Goal: Task Accomplishment & Management: Manage account settings

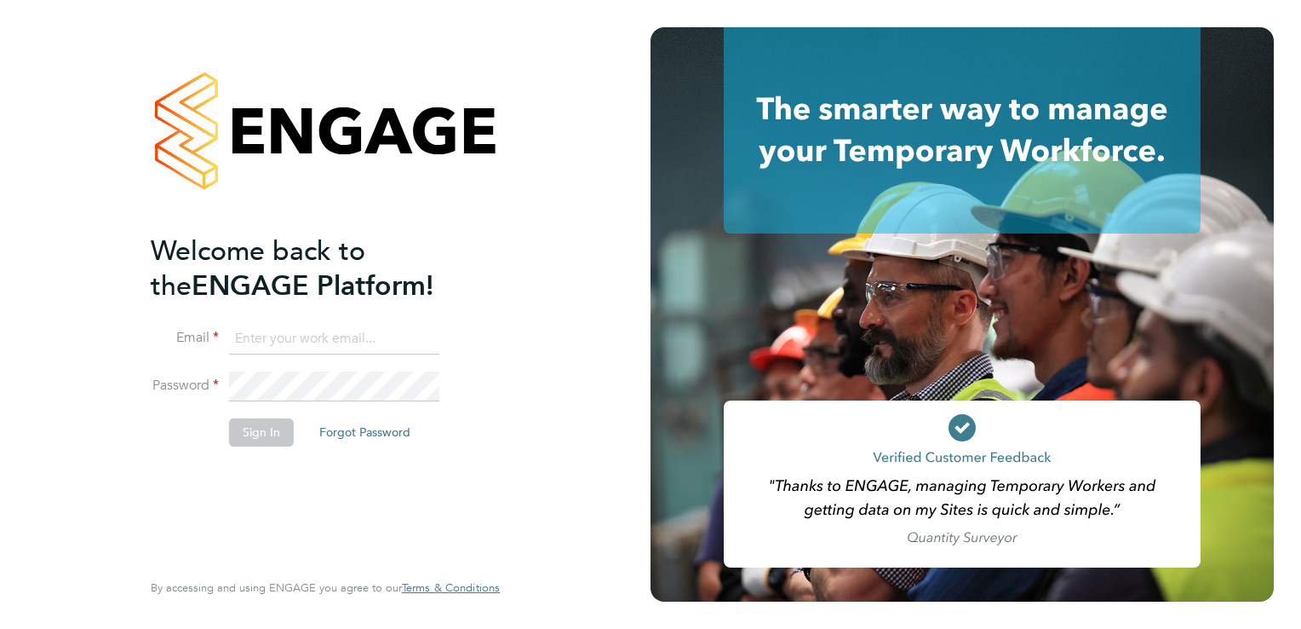
type input "catherine.fearon@torus.co.uk"
click at [259, 475] on div "Welcome back to the ENGAGE Platform! Email catherine.fearon@torus.co.uk Passwor…" at bounding box center [317, 399] width 332 height 332
click at [263, 431] on button "Sign In" at bounding box center [261, 431] width 65 height 27
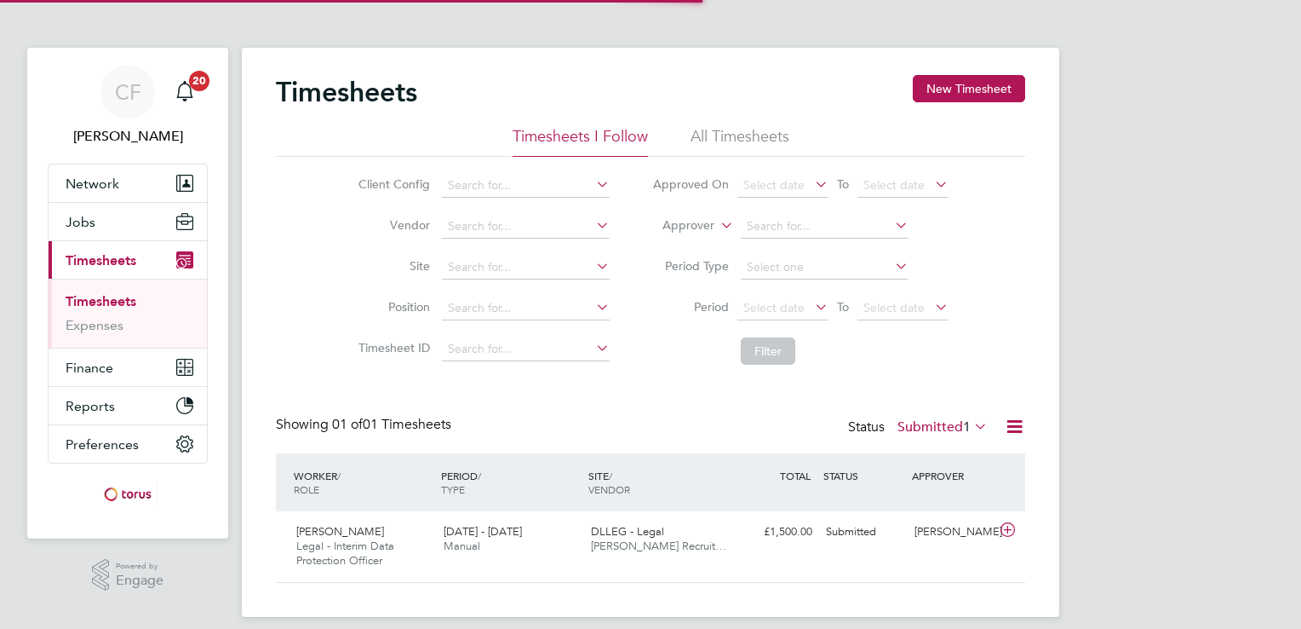
scroll to position [43, 148]
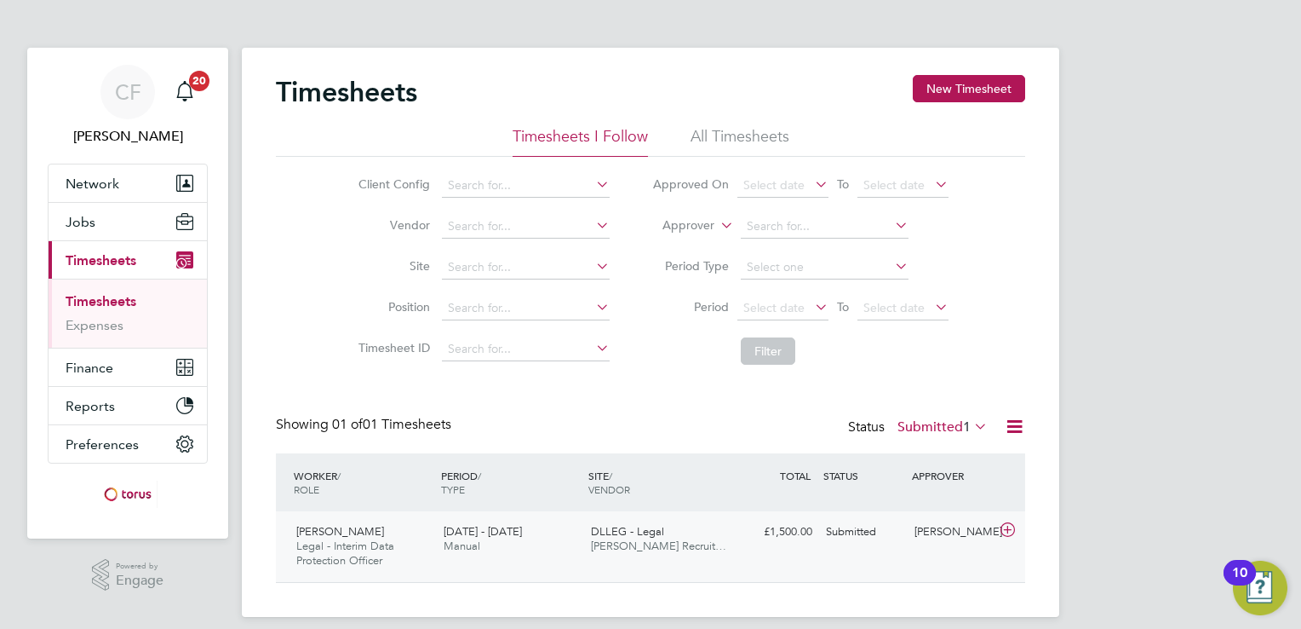
click at [698, 560] on div "[PERSON_NAME] Legal - Interim Data Protection Officer [DATE] - [DATE] [DATE] - …" at bounding box center [650, 546] width 749 height 71
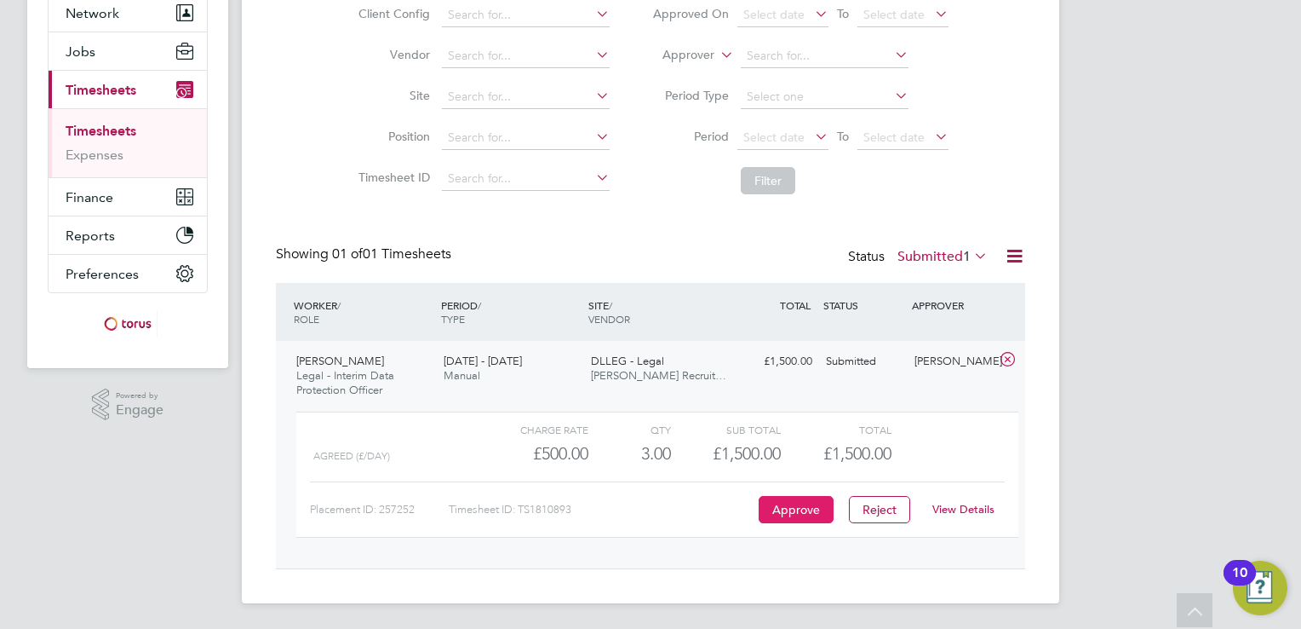
click at [782, 507] on button "Approve" at bounding box center [796, 509] width 75 height 27
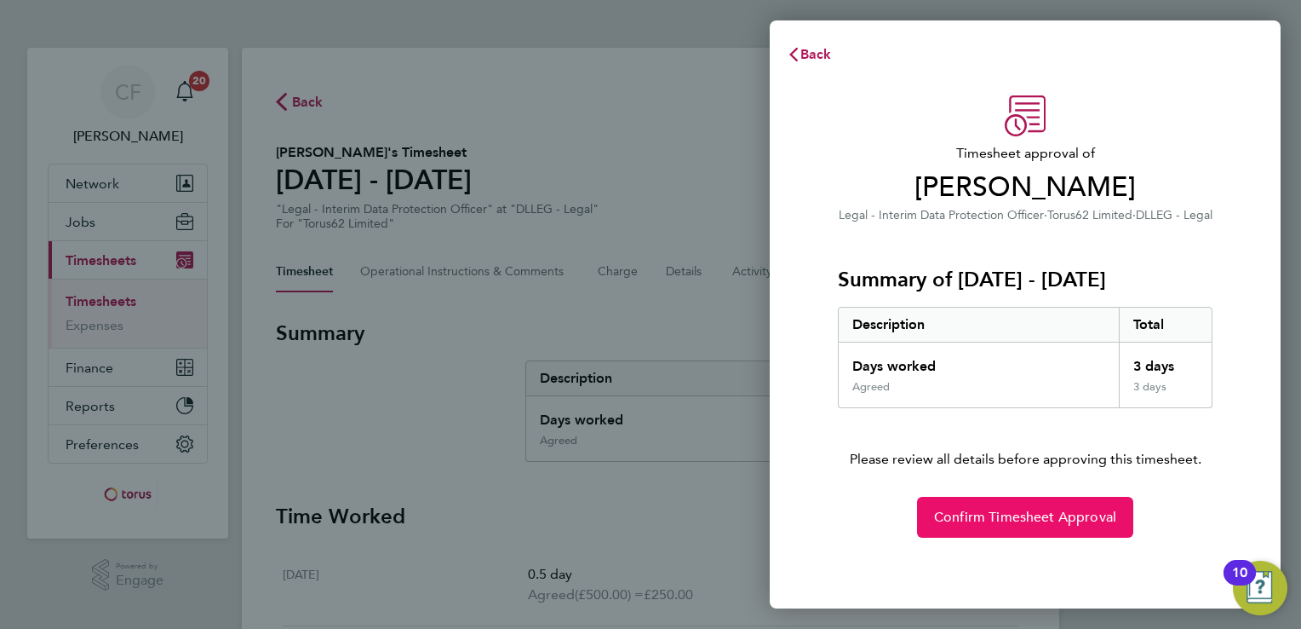
click at [994, 523] on span "Confirm Timesheet Approval" at bounding box center [1025, 516] width 182 height 17
